Goal: Check status: Check status

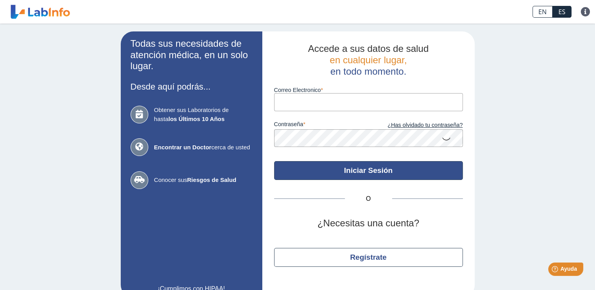
type input "[EMAIL_ADDRESS][DOMAIN_NAME]"
click at [362, 172] on button "Iniciar Sesión" at bounding box center [368, 170] width 189 height 19
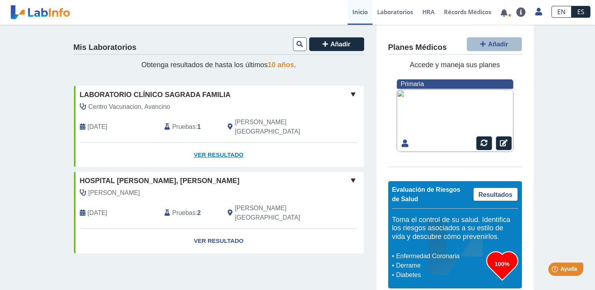
click at [224, 146] on link "Ver Resultado" at bounding box center [219, 155] width 290 height 25
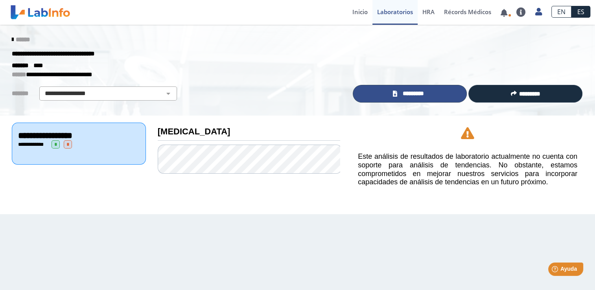
click at [410, 95] on span "*********" at bounding box center [412, 93] width 27 height 9
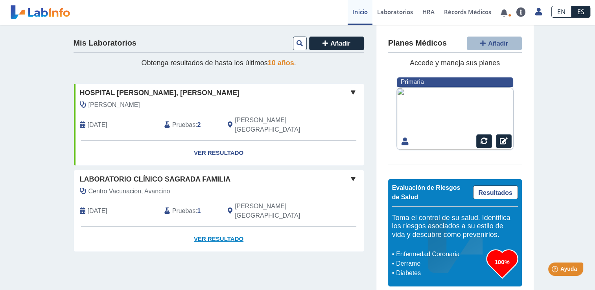
click at [212, 227] on link "Ver Resultado" at bounding box center [219, 239] width 290 height 25
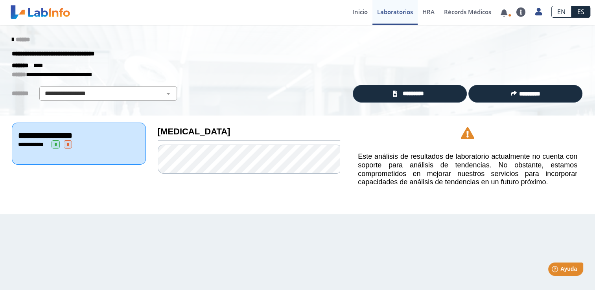
click at [12, 38] on icon at bounding box center [13, 40] width 2 height 6
